Goal: Transaction & Acquisition: Download file/media

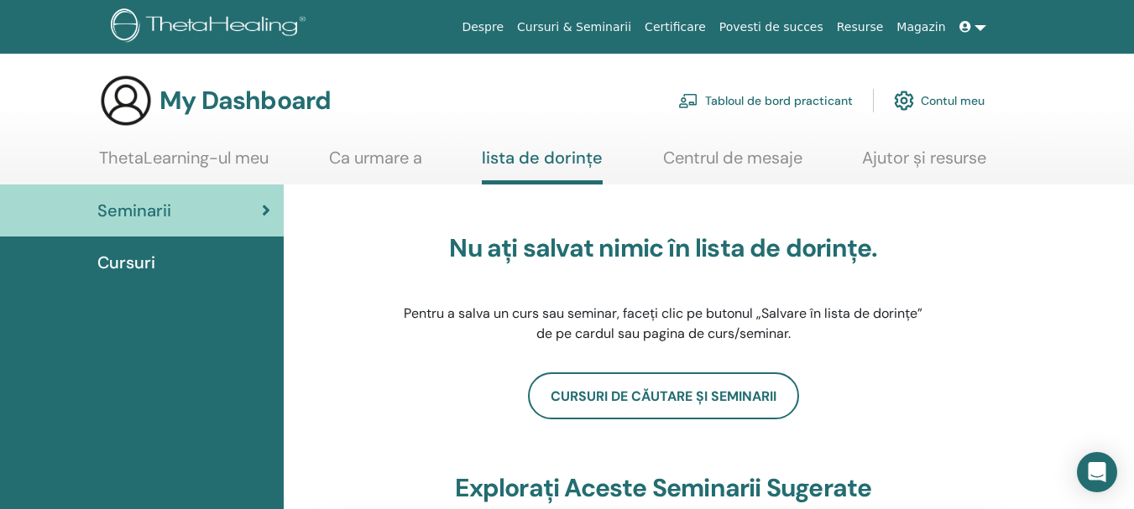
click at [154, 161] on link "ThetaLearning-ul meu" at bounding box center [184, 164] width 170 height 33
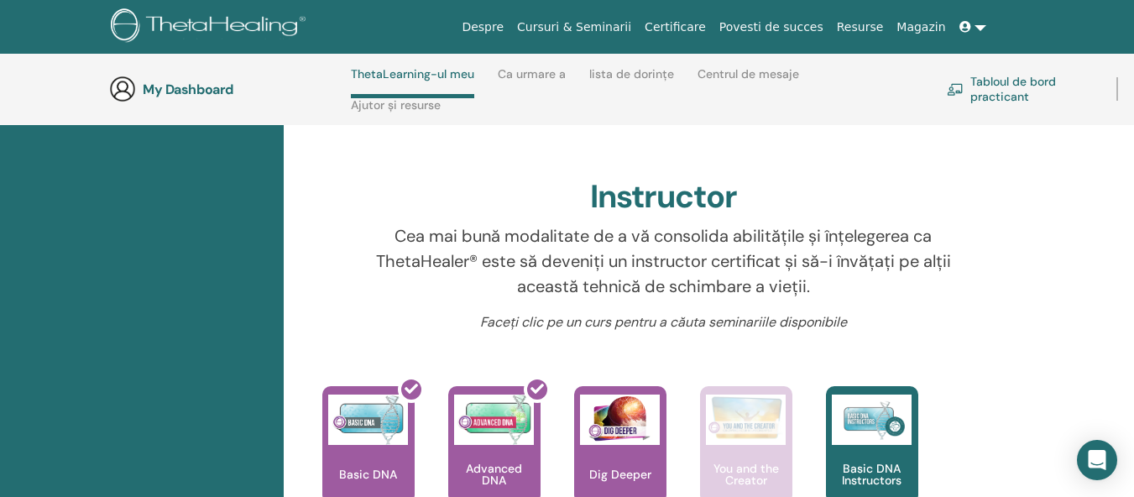
scroll to position [659, 0]
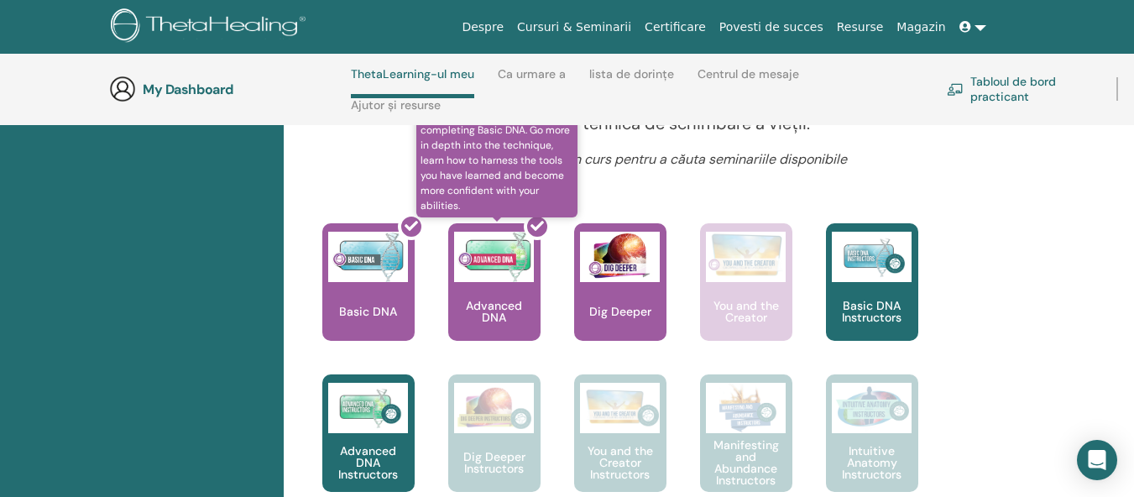
click at [486, 309] on div at bounding box center [504, 288] width 92 height 151
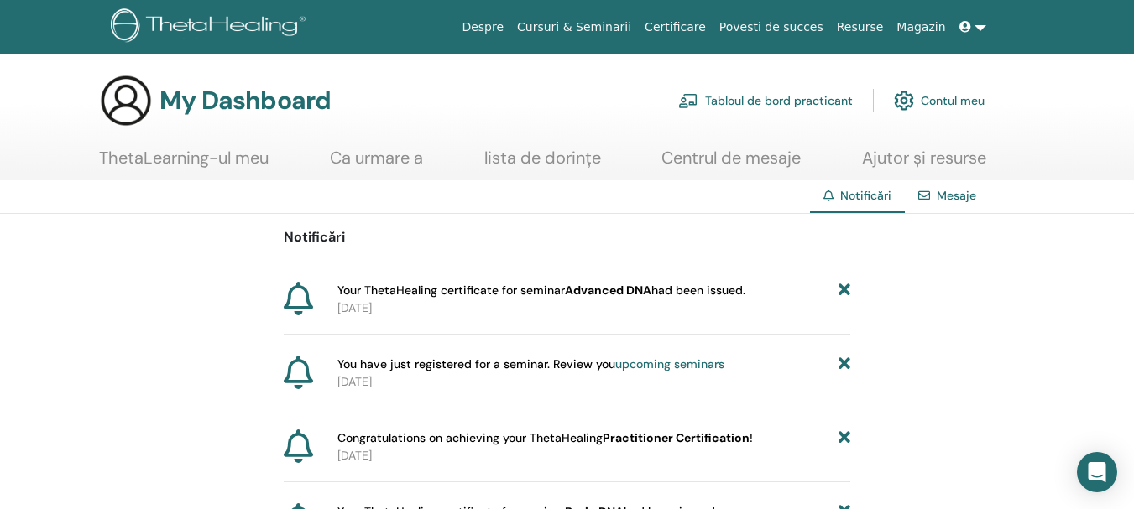
click at [384, 305] on p "2025-09-28" at bounding box center [593, 309] width 513 height 18
drag, startPoint x: 335, startPoint y: 300, endPoint x: 420, endPoint y: 280, distance: 86.9
click at [337, 298] on div "Your ThetaHealing certificate for seminar Advanced DNA had been issued. 2025-09…" at bounding box center [590, 299] width 519 height 35
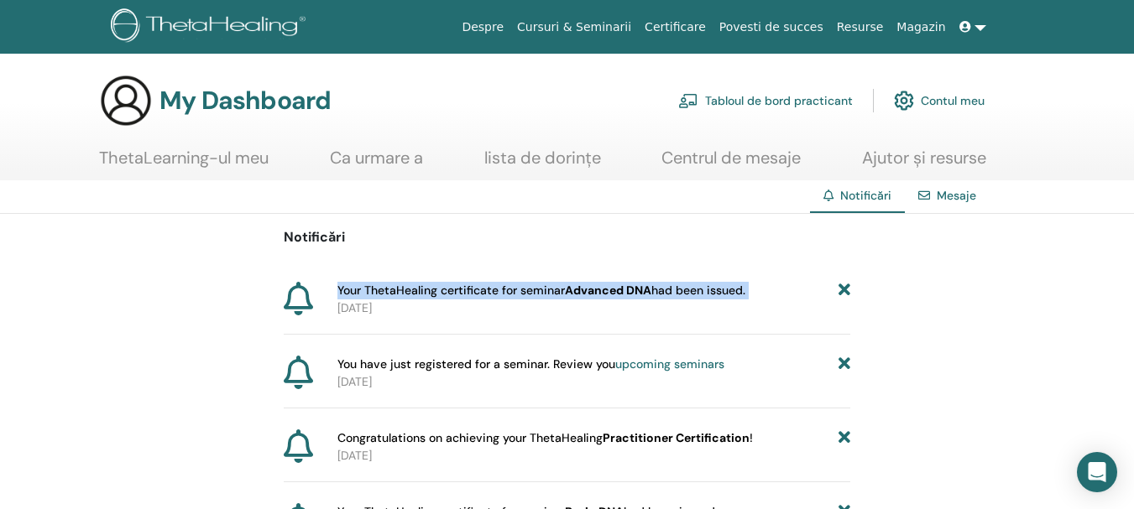
click at [690, 286] on span "Your ThetaHealing certificate for seminar Advanced DNA had been issued." at bounding box center [541, 291] width 408 height 18
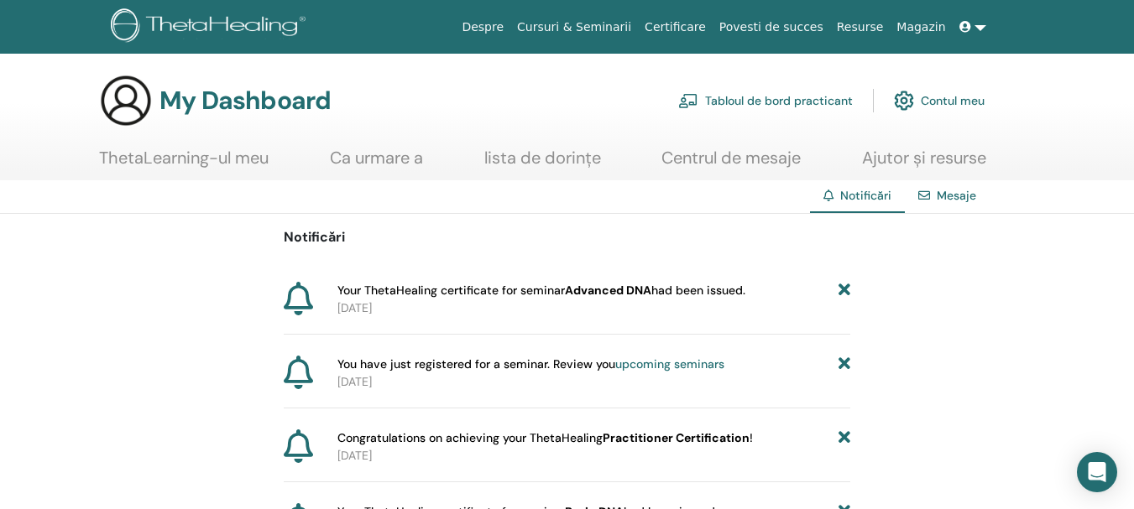
click at [170, 157] on link "ThetaLearning-ul meu" at bounding box center [184, 164] width 170 height 33
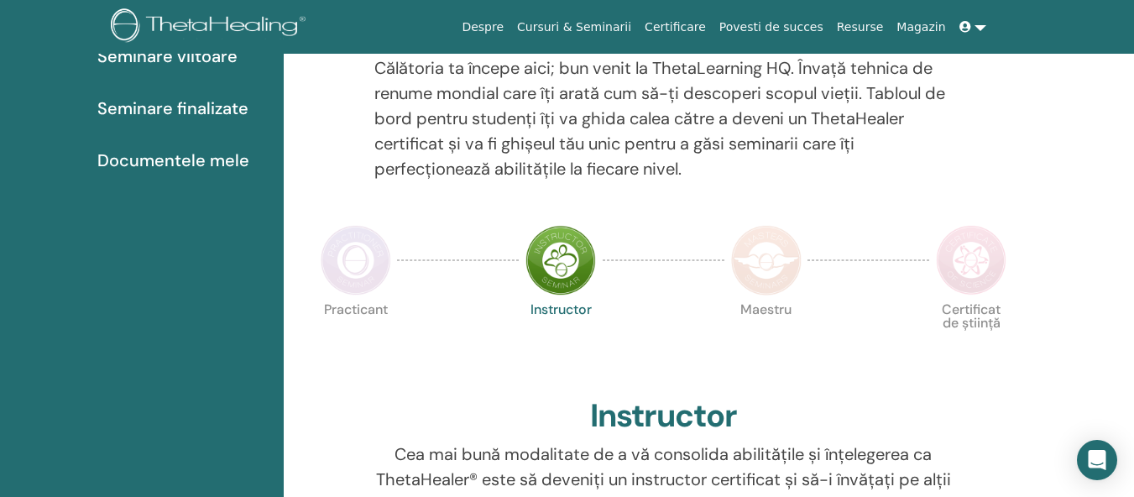
scroll to position [239, 0]
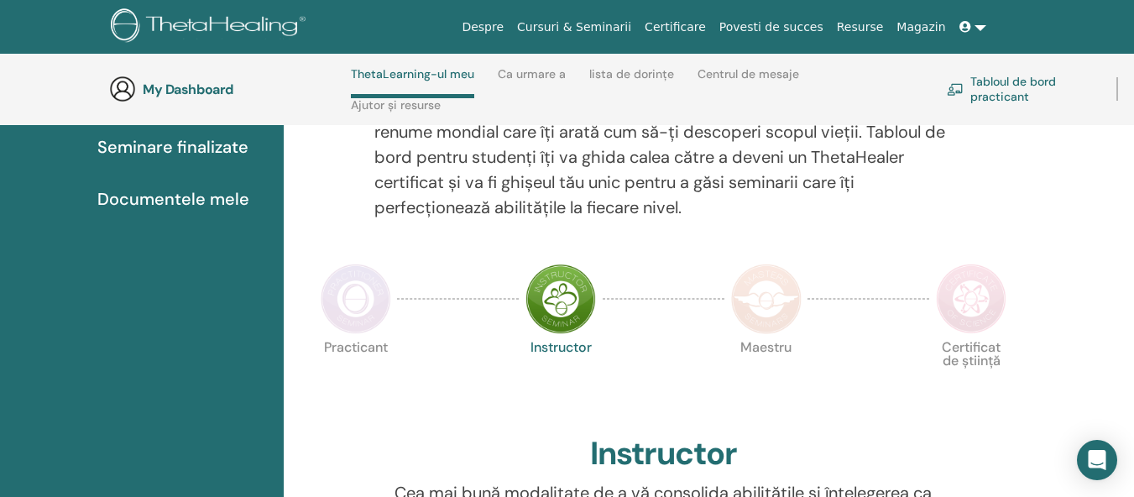
click at [194, 148] on span "Seminare finalizate" at bounding box center [172, 146] width 151 height 25
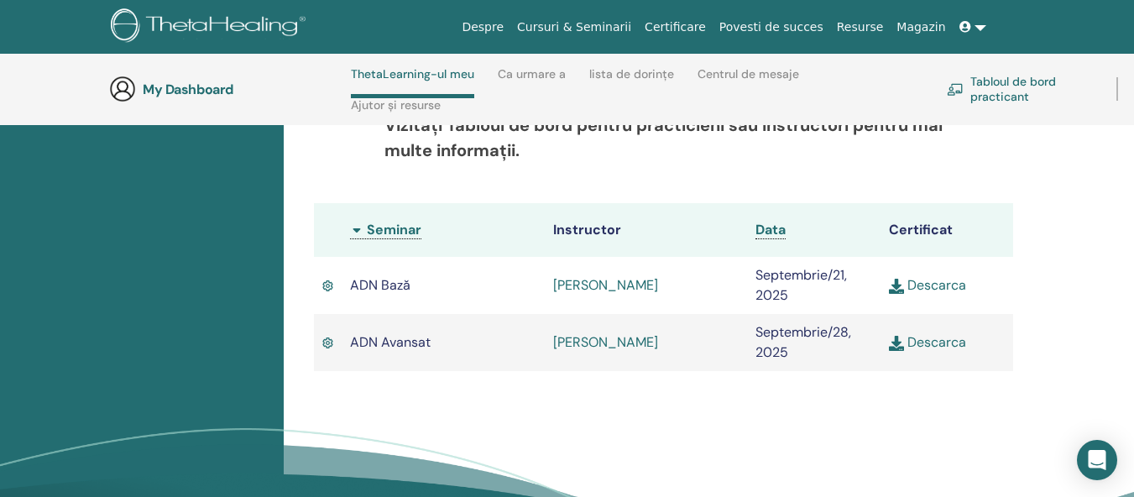
scroll to position [491, 0]
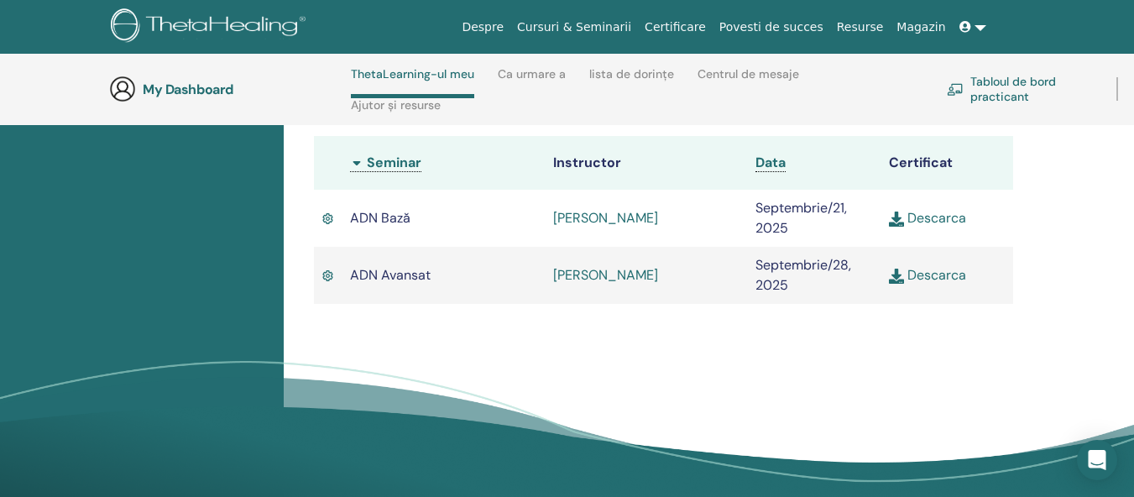
click at [929, 227] on link "Descarca" at bounding box center [927, 218] width 77 height 18
click at [937, 284] on link "Descarca" at bounding box center [927, 275] width 77 height 18
